Goal: Transaction & Acquisition: Purchase product/service

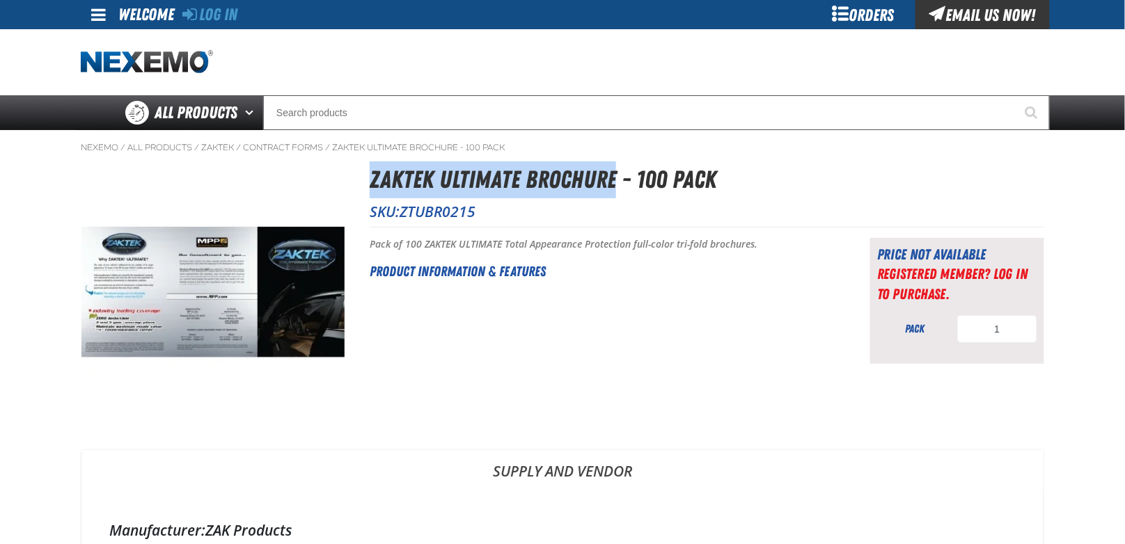
drag, startPoint x: 371, startPoint y: 175, endPoint x: 617, endPoint y: 187, distance: 245.9
click at [617, 187] on h1 "ZAKTEK Ultimate Brochure - 100 Pack" at bounding box center [707, 179] width 674 height 37
copy h1 "ZAKTEK Ultimate Brochure"
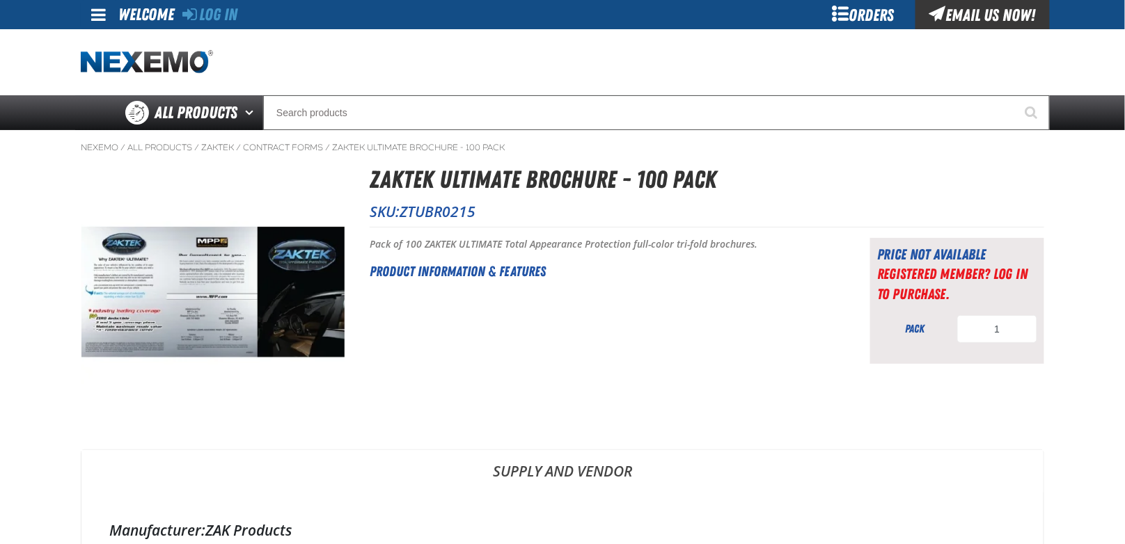
click at [787, 166] on h1 "ZAKTEK Ultimate Brochure - 100 Pack" at bounding box center [707, 179] width 674 height 37
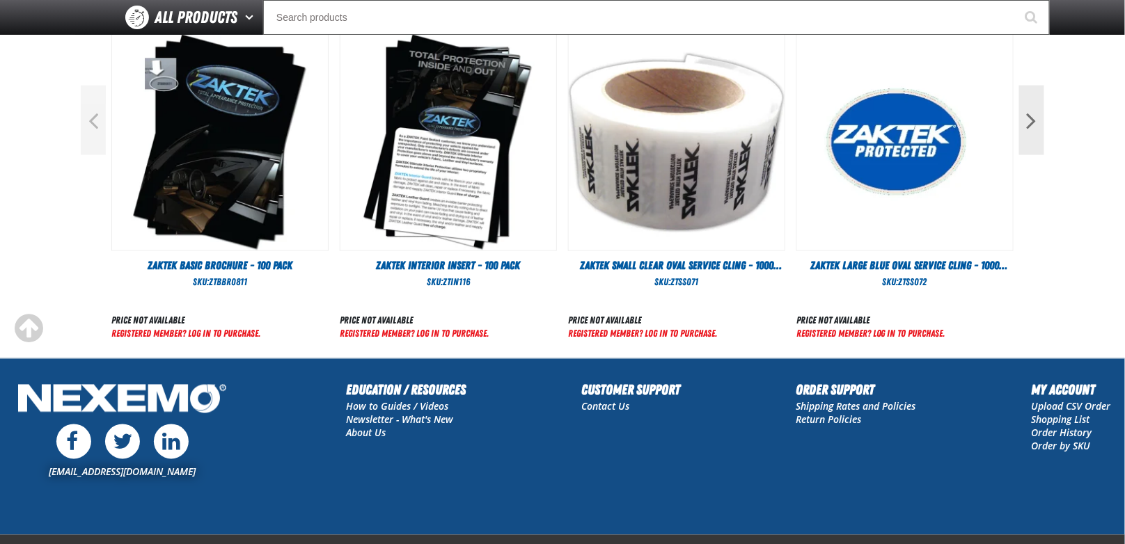
scroll to position [475, 0]
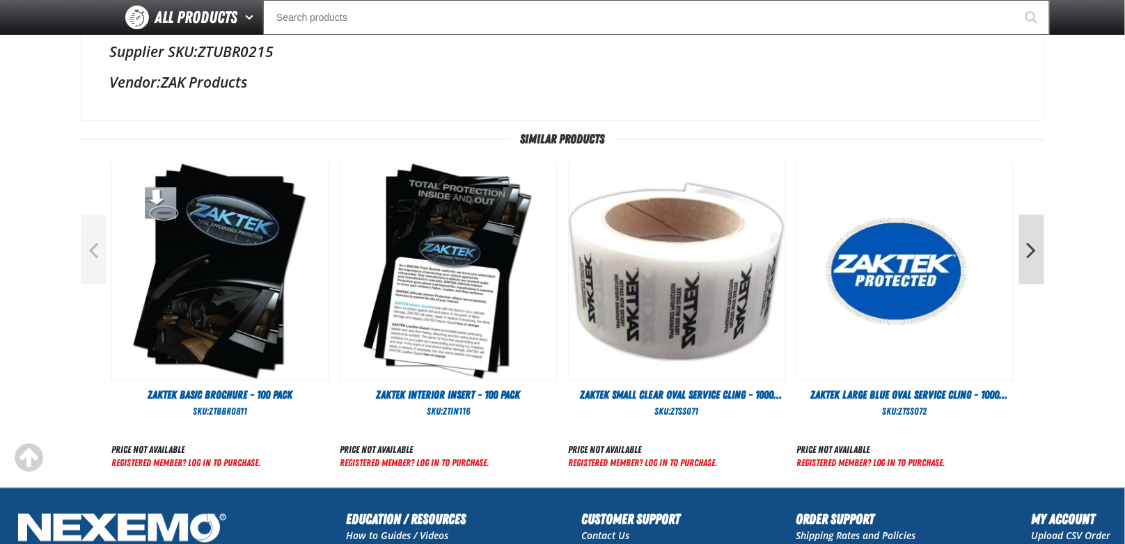
click at [1033, 246] on button "Next" at bounding box center [1031, 250] width 25 height 70
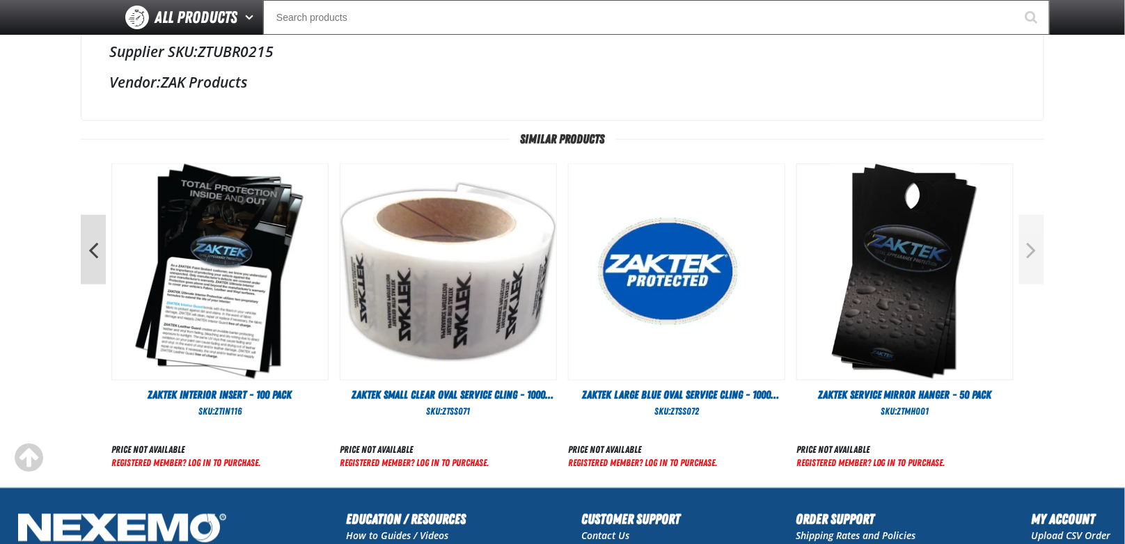
click at [97, 253] on button "Previous" at bounding box center [93, 250] width 25 height 70
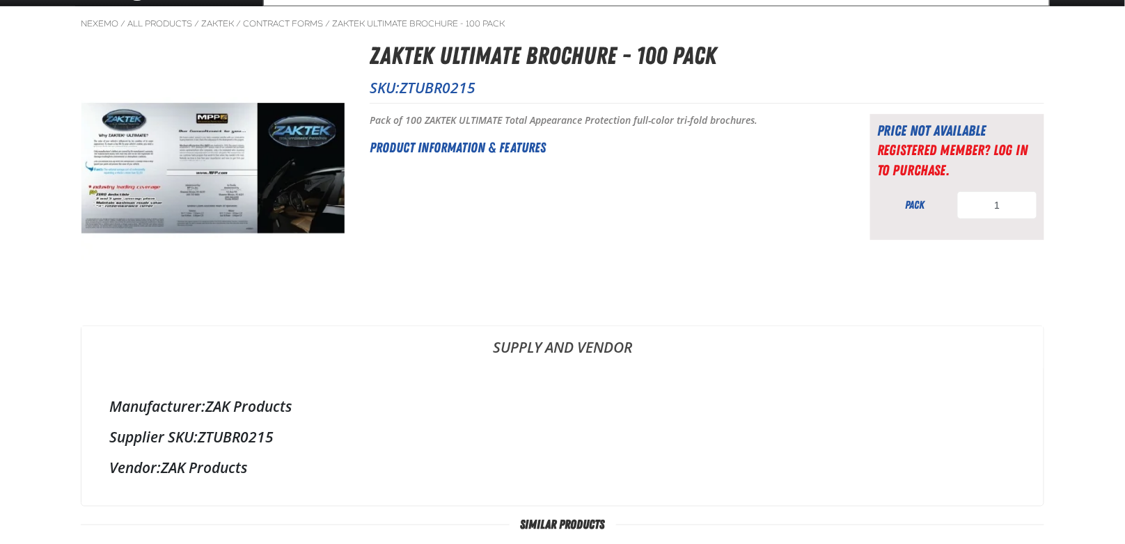
scroll to position [0, 0]
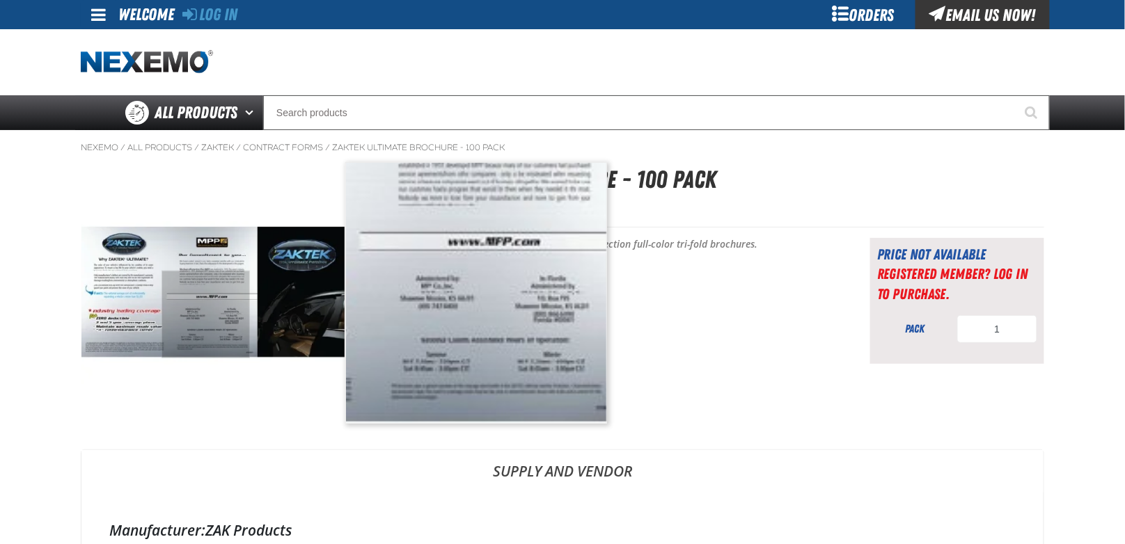
click at [206, 315] on img at bounding box center [212, 292] width 263 height 263
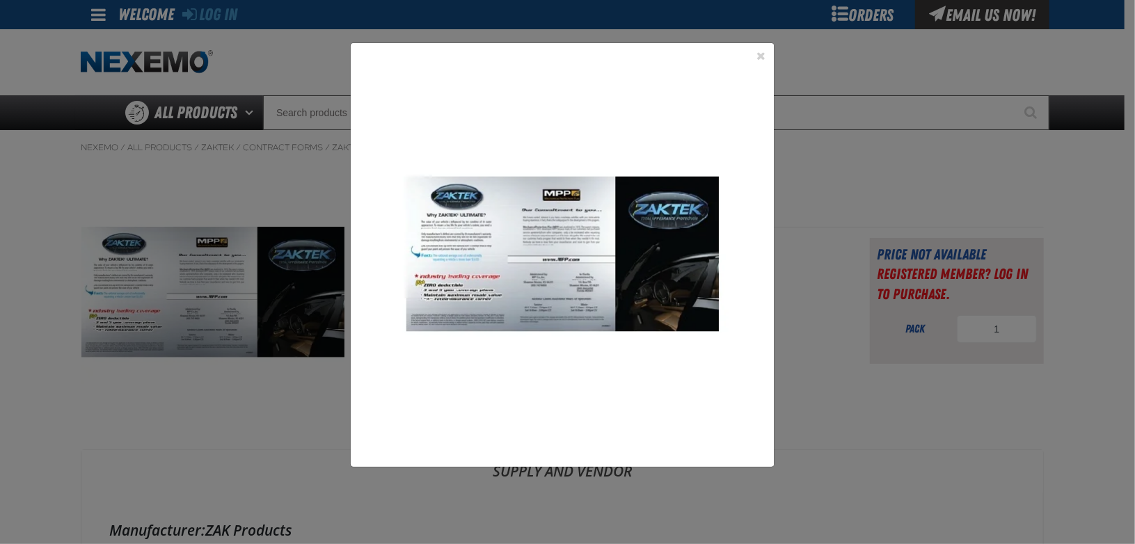
click at [635, 237] on img at bounding box center [563, 255] width 424 height 424
click at [763, 55] on button "Close the Dialog" at bounding box center [761, 55] width 17 height 17
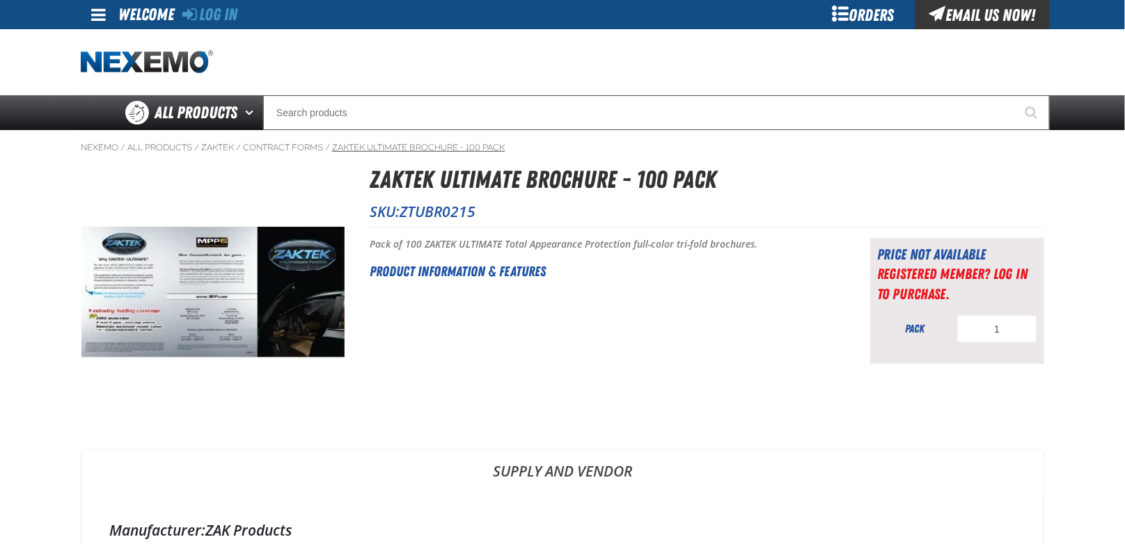
click at [399, 143] on link "ZAKTEK Ultimate Brochure - 100 Pack" at bounding box center [418, 147] width 173 height 11
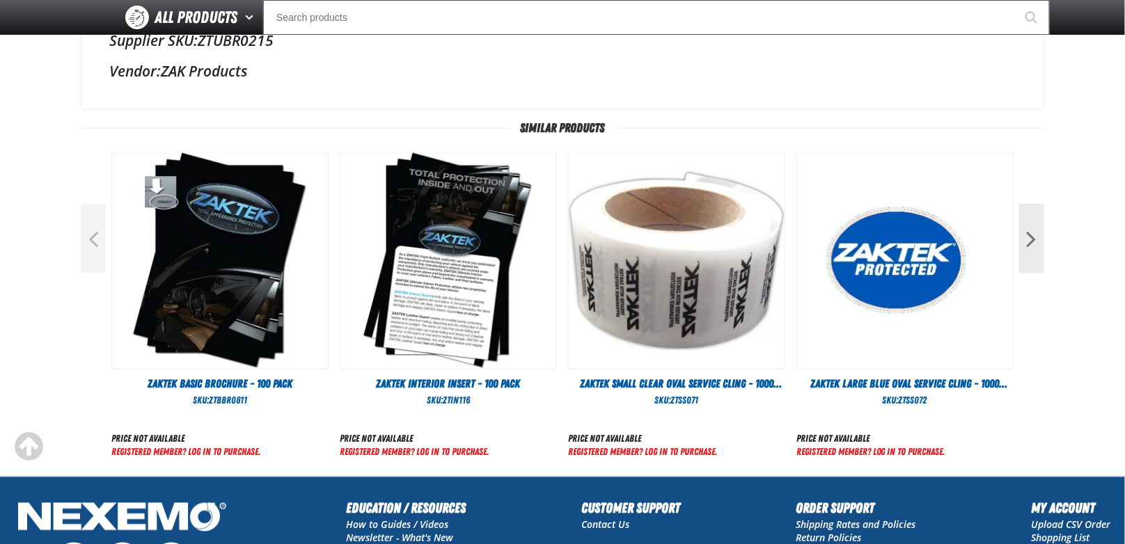
scroll to position [487, 0]
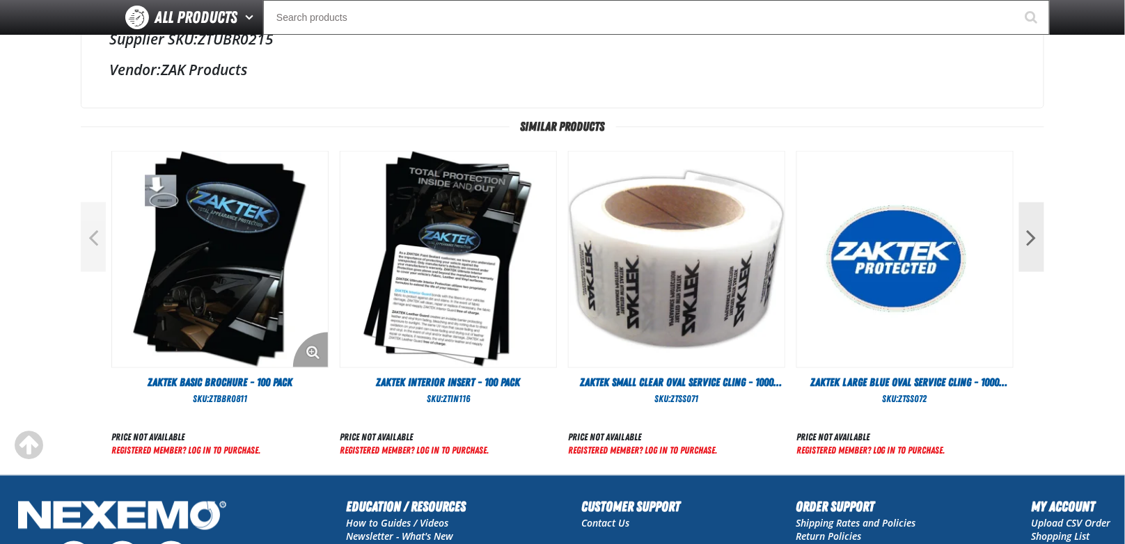
click at [219, 239] on img "View Details of the ZAKTEK Basic Brochure - 100 Pack" at bounding box center [220, 260] width 216 height 216
